Goal: Information Seeking & Learning: Learn about a topic

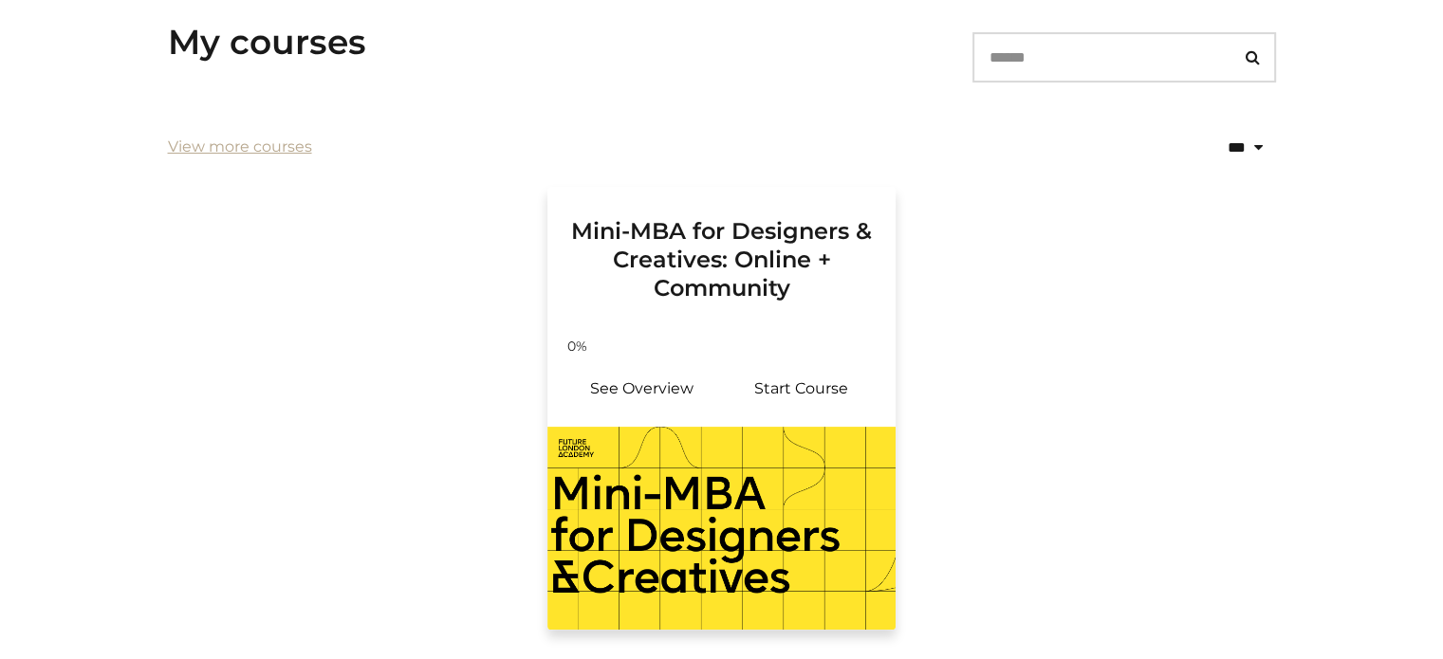
scroll to position [380, 0]
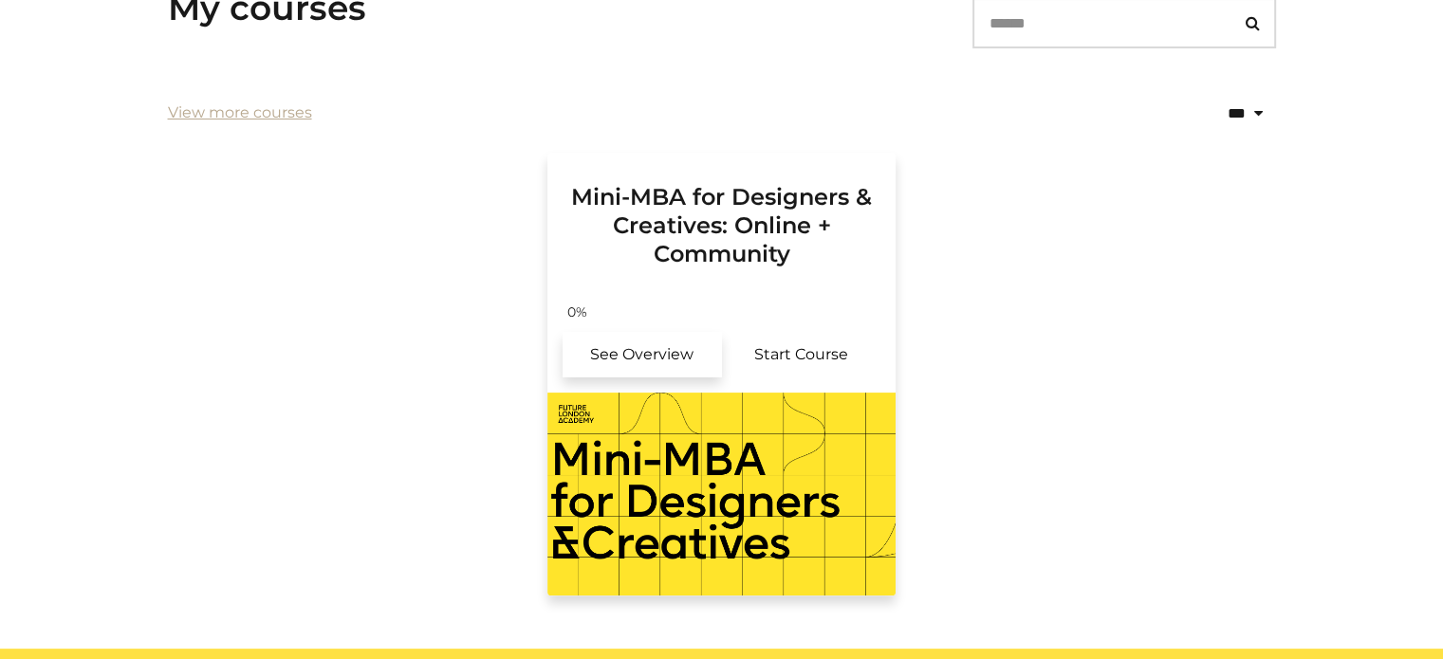
click at [651, 354] on link "See Overview" at bounding box center [642, 355] width 159 height 46
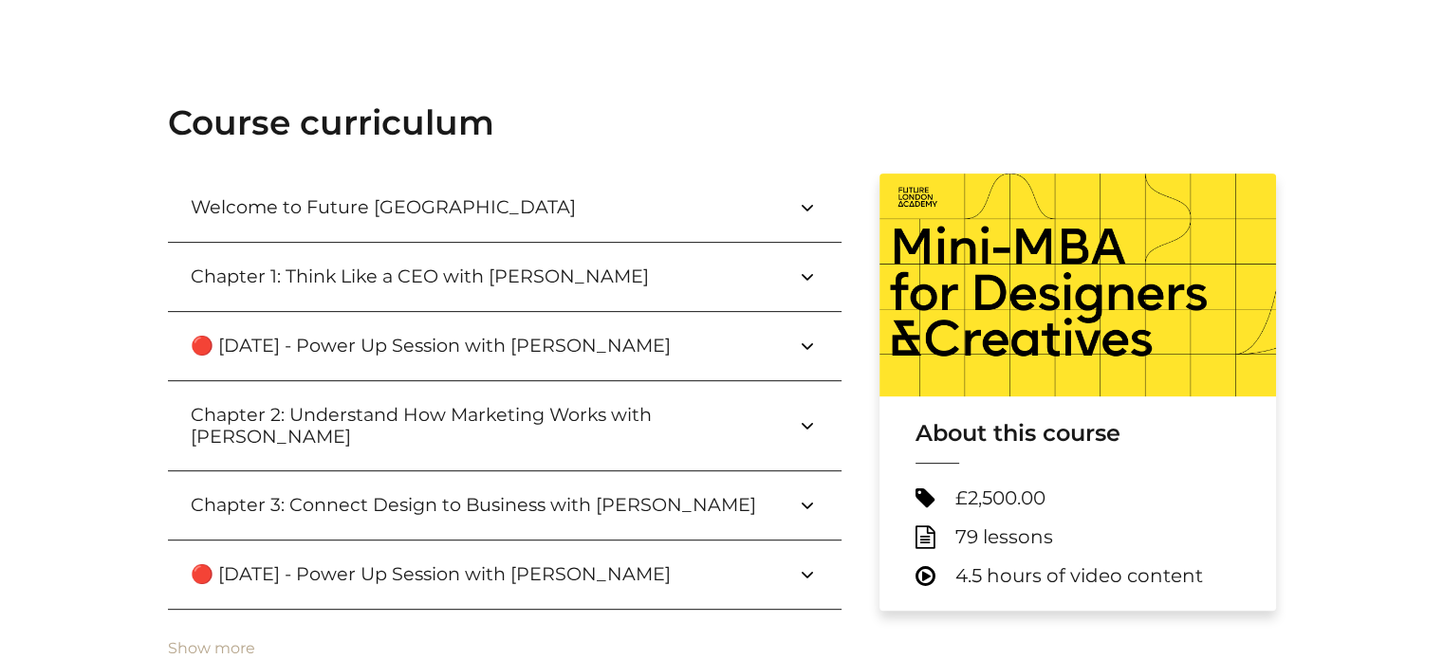
scroll to position [664, 0]
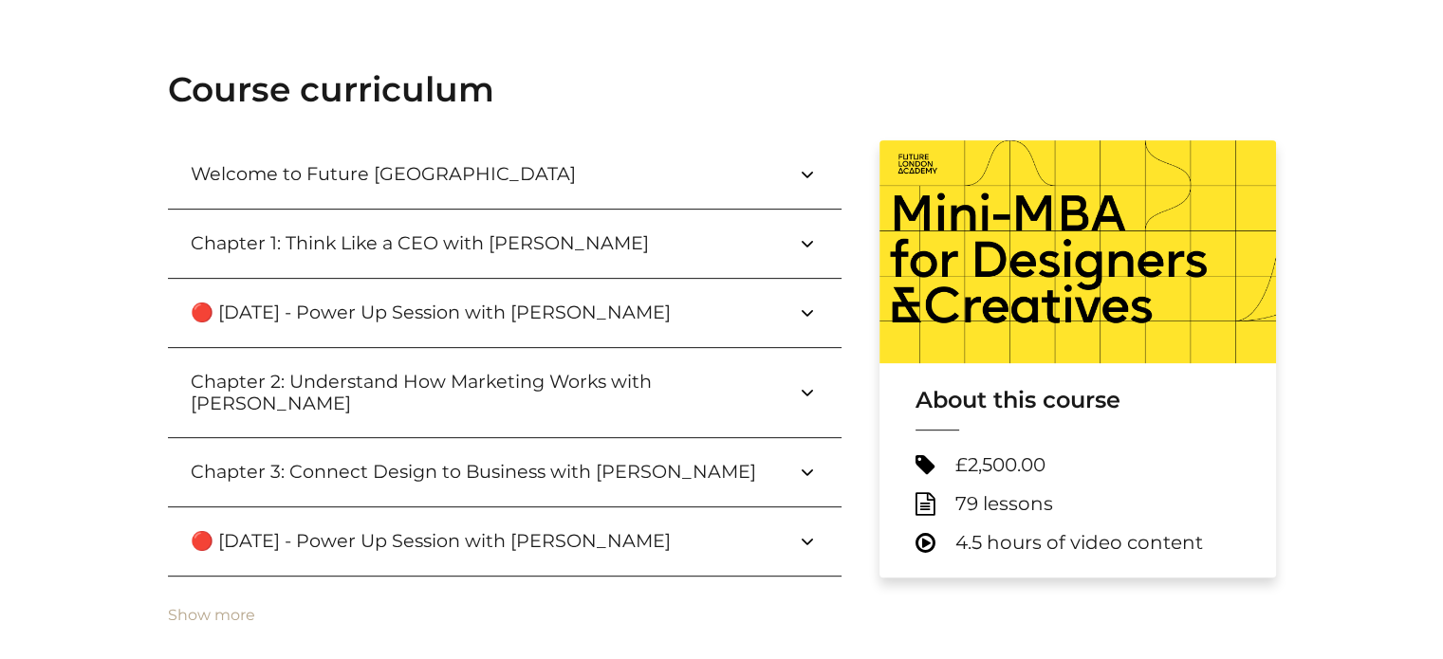
click at [617, 310] on h3 "🔴 September 24 - Power Up Session with Paul Wright" at bounding box center [446, 313] width 510 height 22
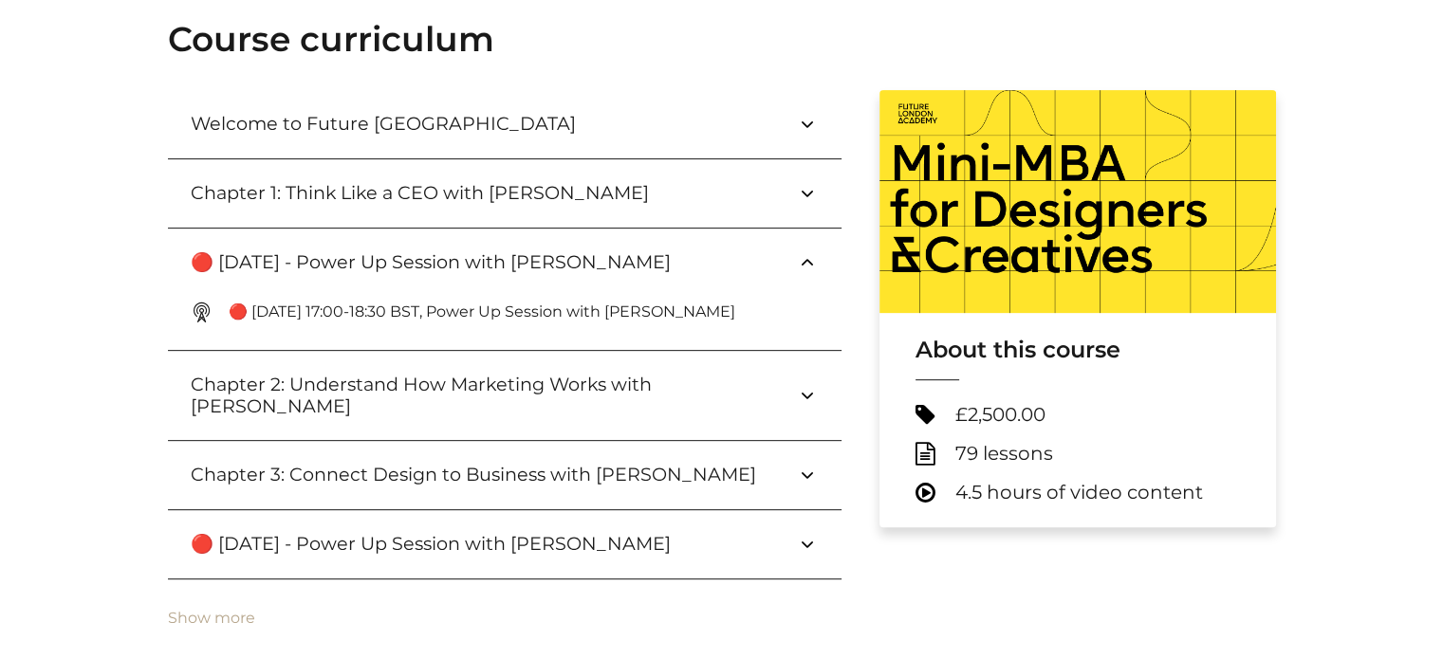
scroll to position [759, 0]
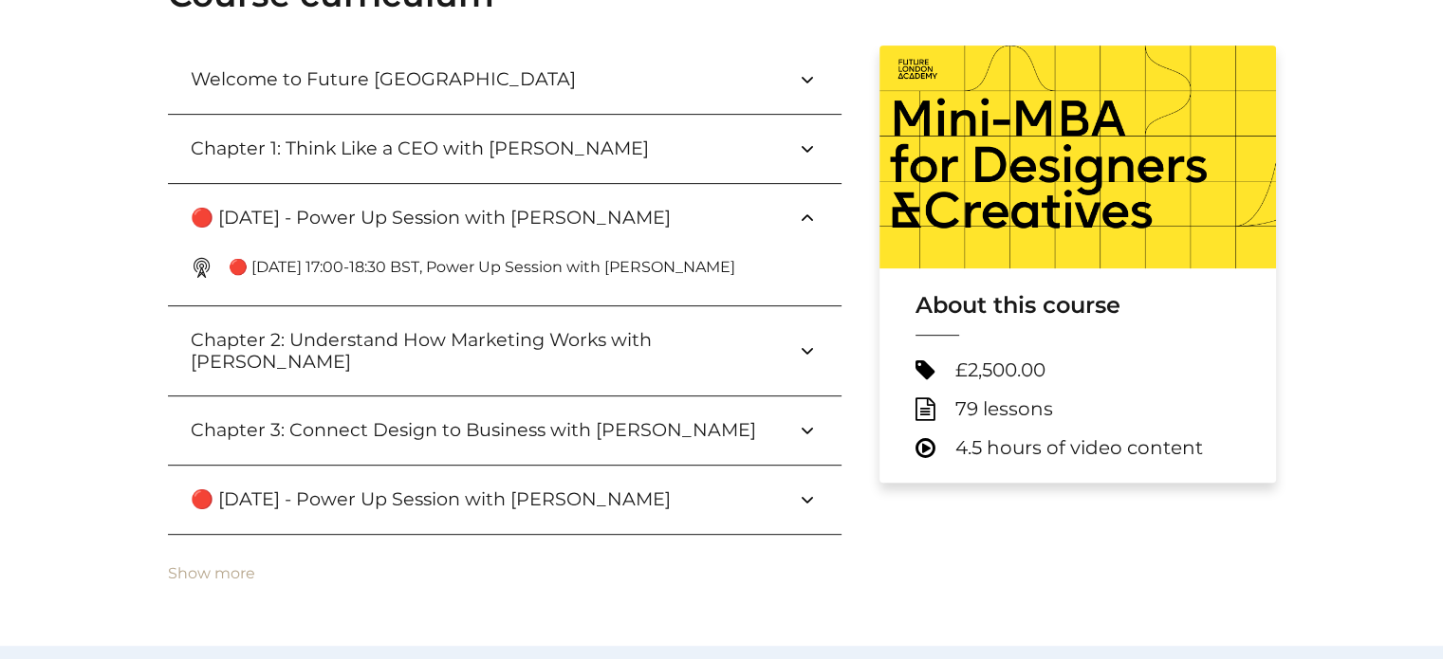
click at [549, 269] on p "🔴 Sep 24, 17:00-18:30 BST, Power Up Session with Paul Wright" at bounding box center [490, 267] width 522 height 23
click at [381, 262] on p "🔴 Sep 24, 17:00-18:30 BST, Power Up Session with Paul Wright" at bounding box center [490, 267] width 522 height 23
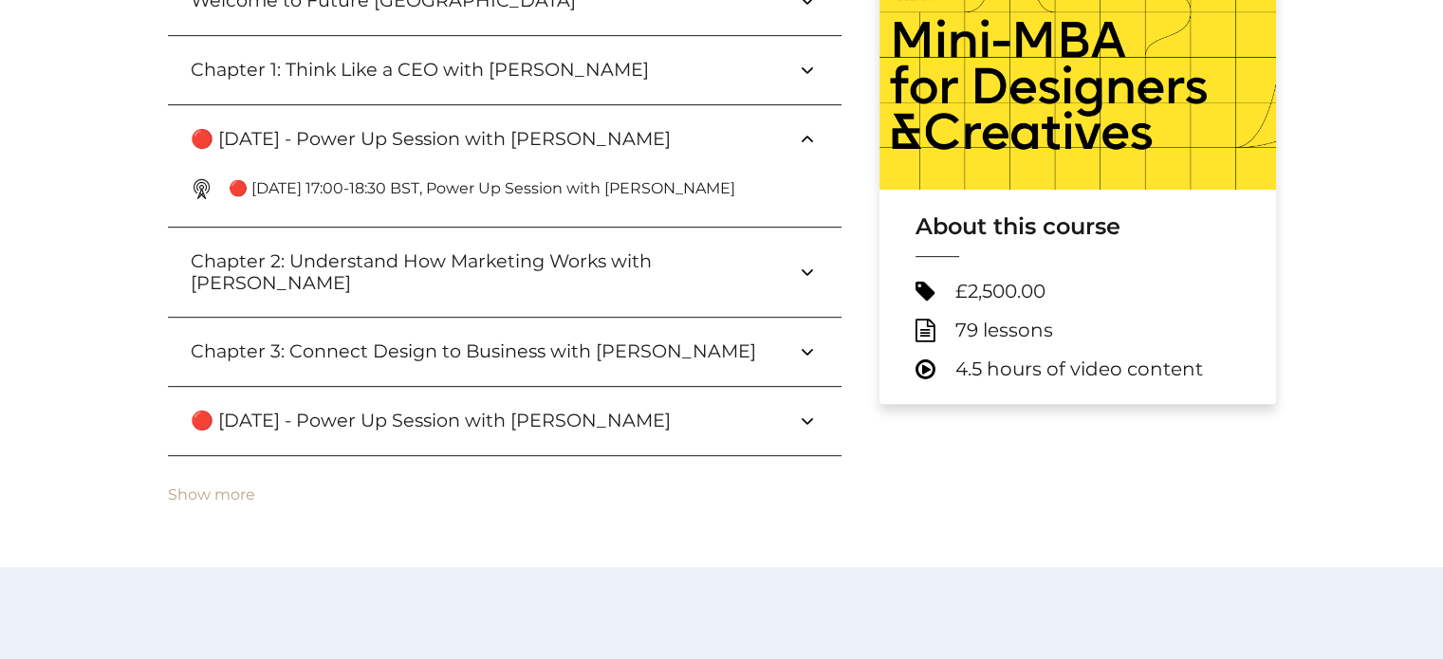
scroll to position [827, 0]
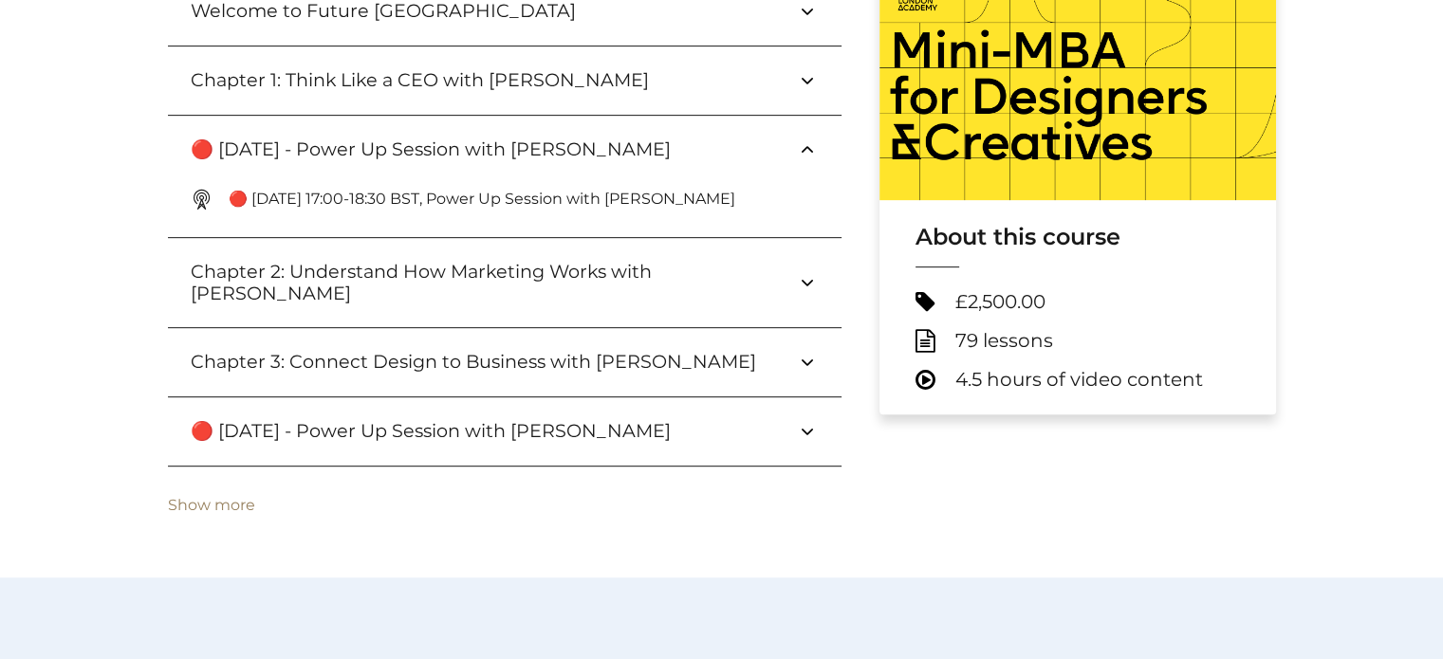
click at [209, 497] on button "Show more" at bounding box center [211, 505] width 87 height 17
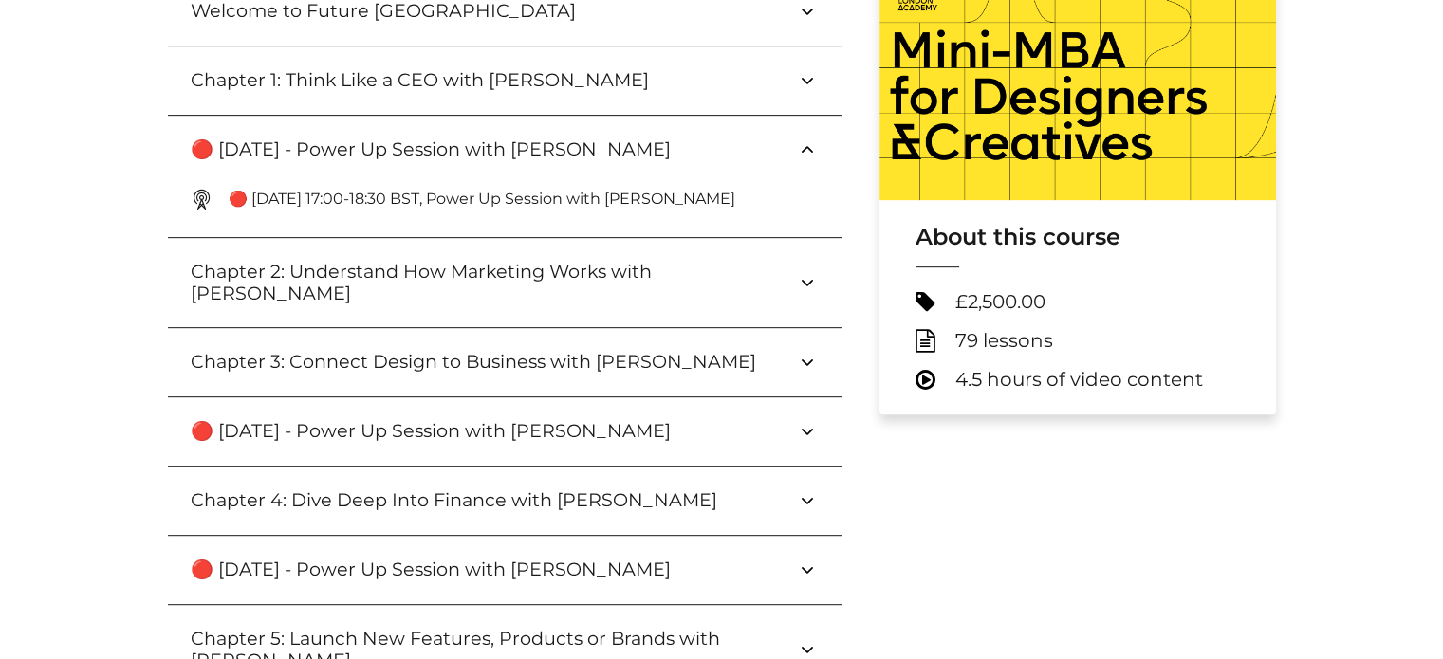
click at [1066, 105] on img at bounding box center [1078, 88] width 397 height 223
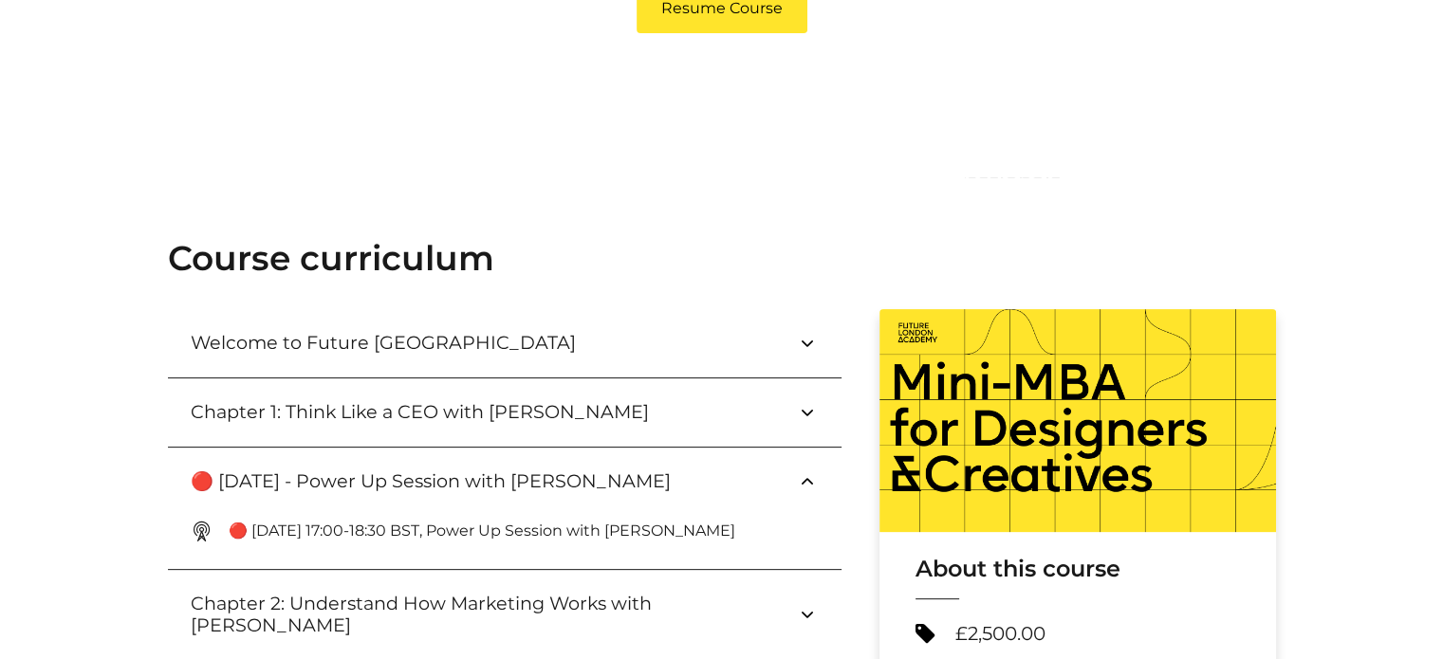
scroll to position [448, 0]
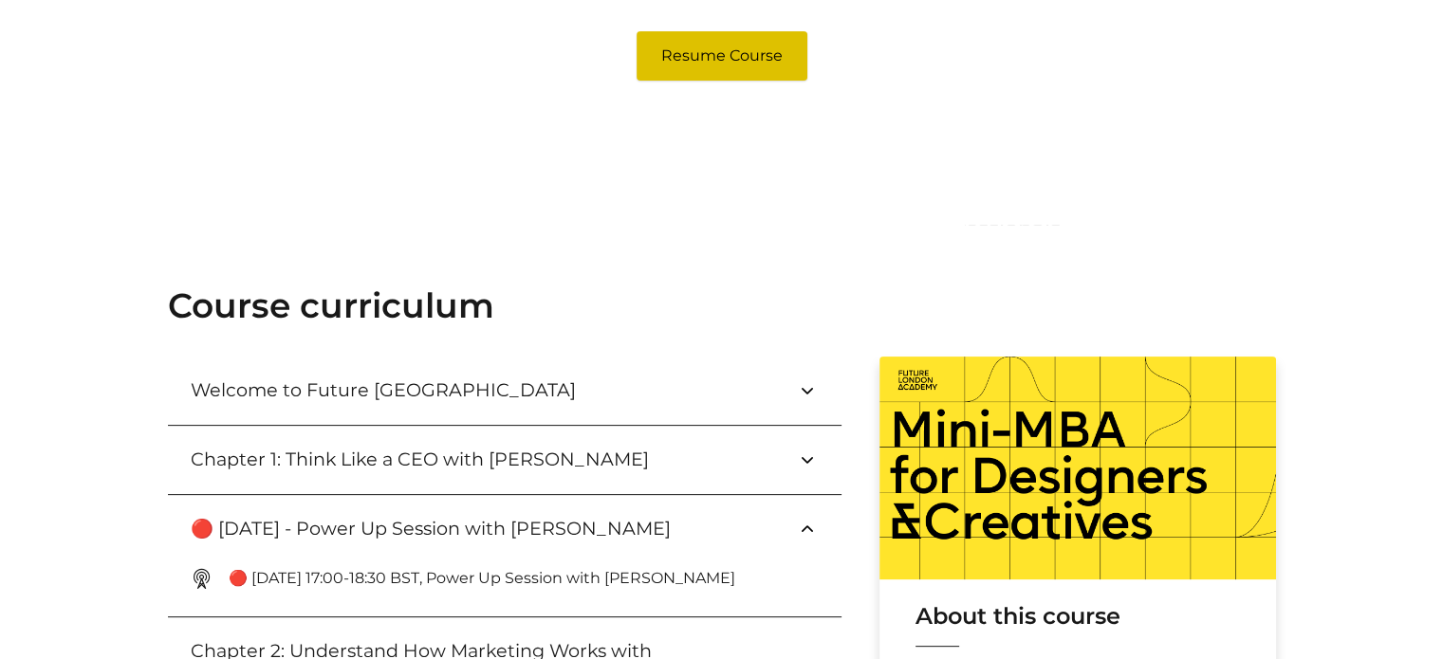
click at [736, 68] on link "Resume Course" at bounding box center [722, 55] width 171 height 49
